Goal: Information Seeking & Learning: Check status

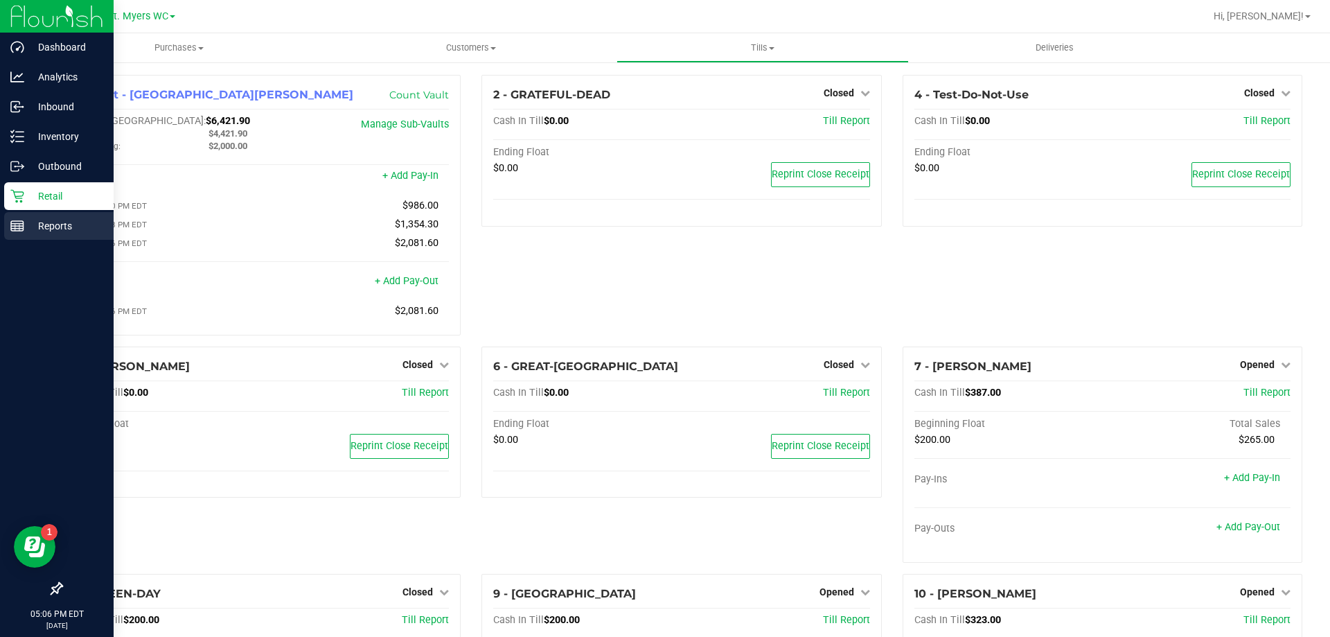
click at [54, 232] on p "Reports" at bounding box center [65, 226] width 83 height 17
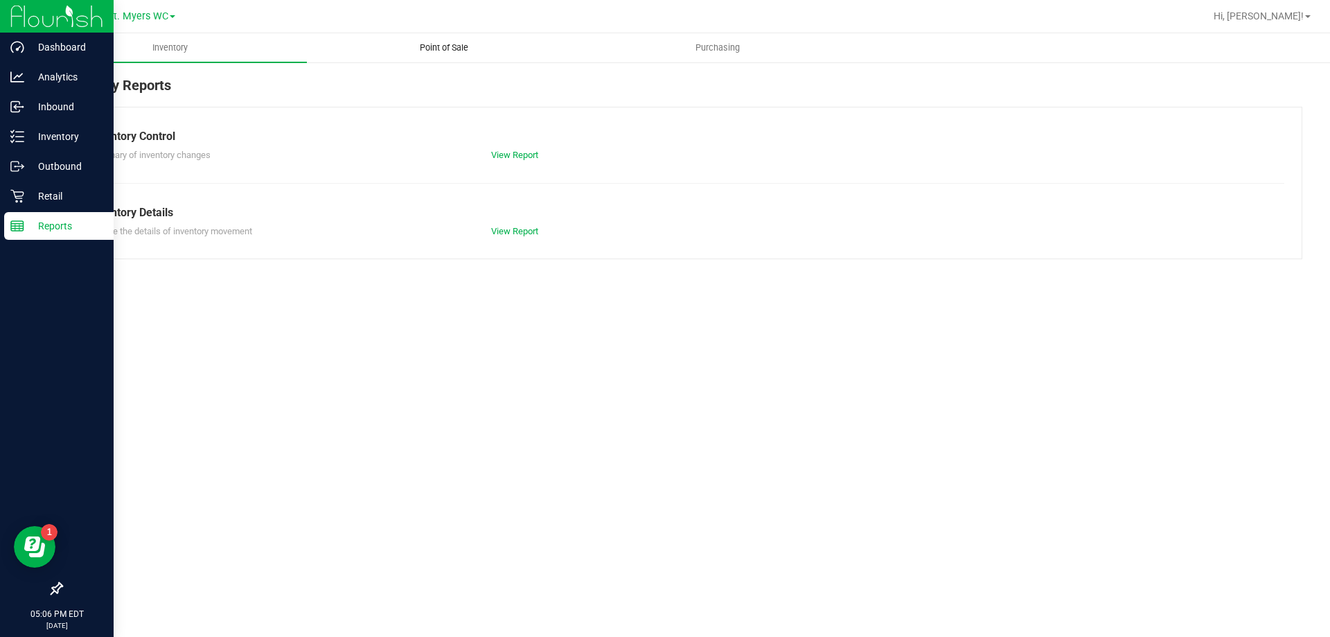
click at [425, 41] on uib-tab-heading "Point of Sale" at bounding box center [444, 48] width 272 height 28
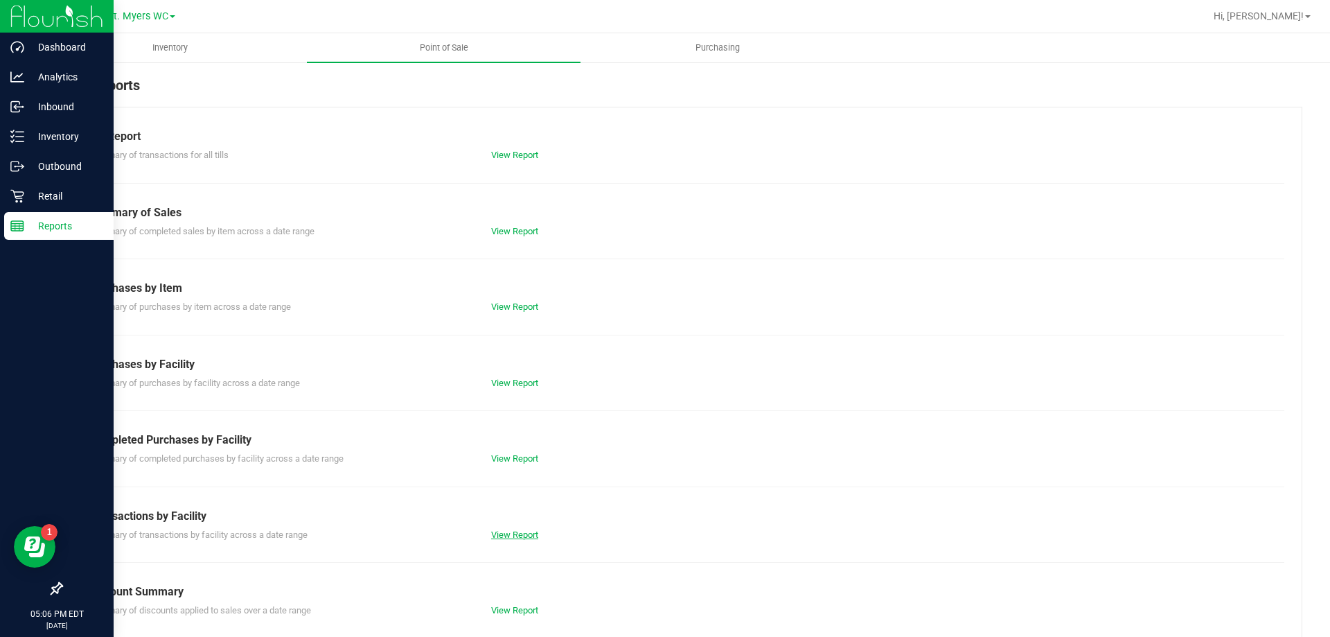
click at [520, 529] on link "View Report" at bounding box center [514, 534] width 47 height 10
